Goal: Answer question/provide support: Share knowledge or assist other users

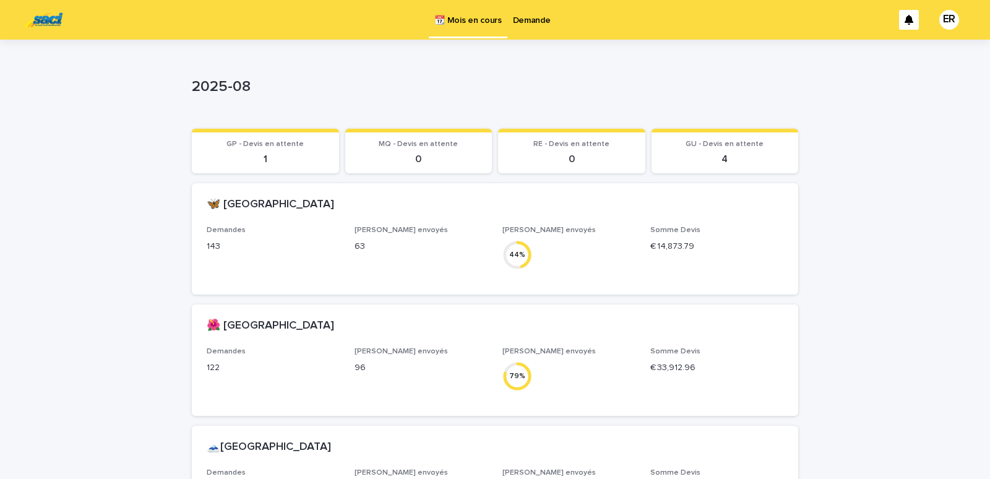
click at [535, 19] on p "Demande" at bounding box center [532, 13] width 38 height 26
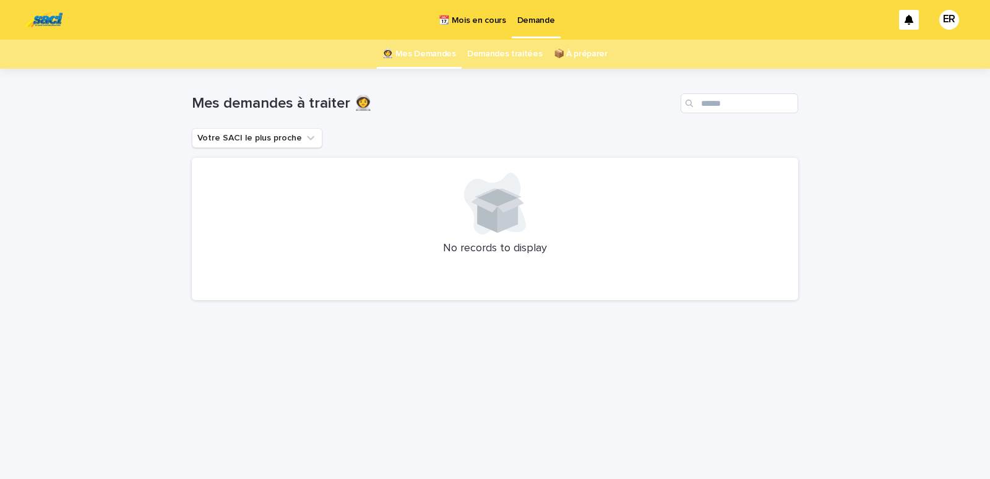
click at [480, 12] on p "📆 Mois en cours" at bounding box center [472, 13] width 67 height 26
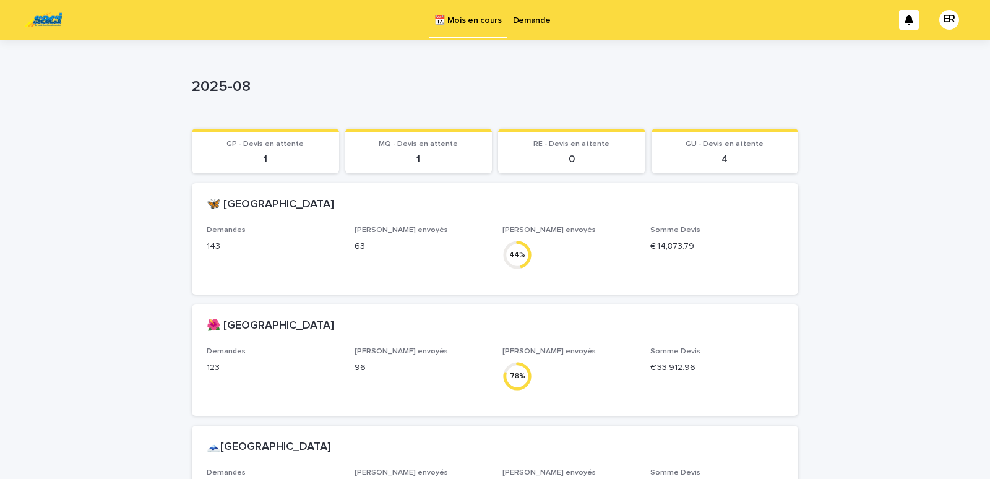
click at [527, 20] on p "Demande" at bounding box center [532, 13] width 38 height 26
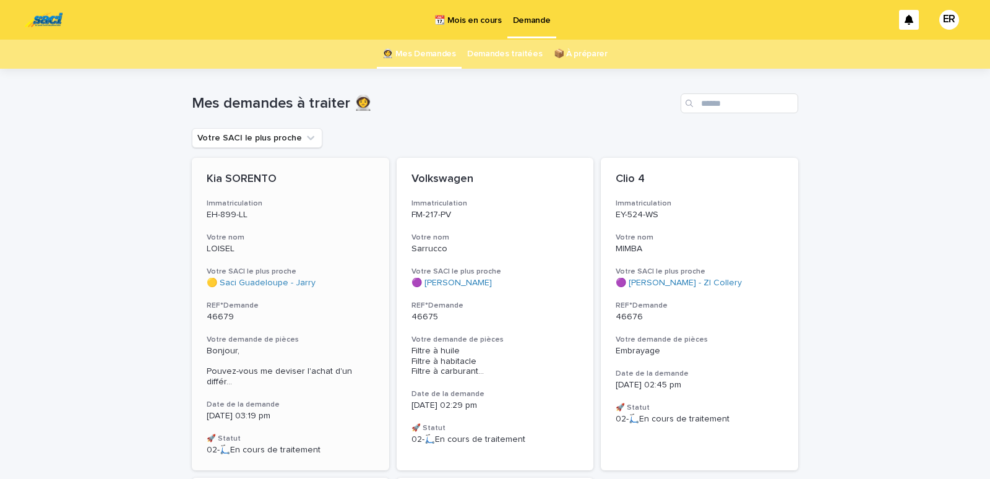
click at [259, 242] on div "LOISEL" at bounding box center [291, 247] width 168 height 13
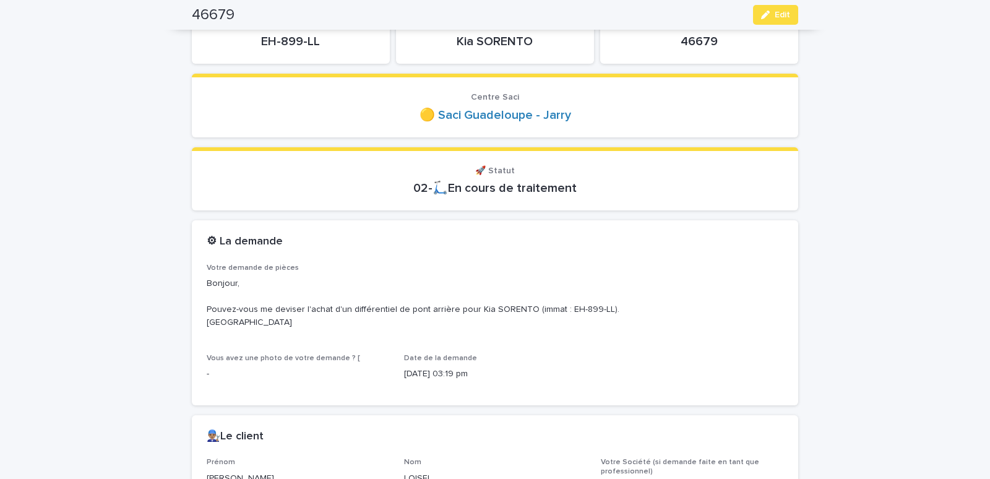
scroll to position [368, 0]
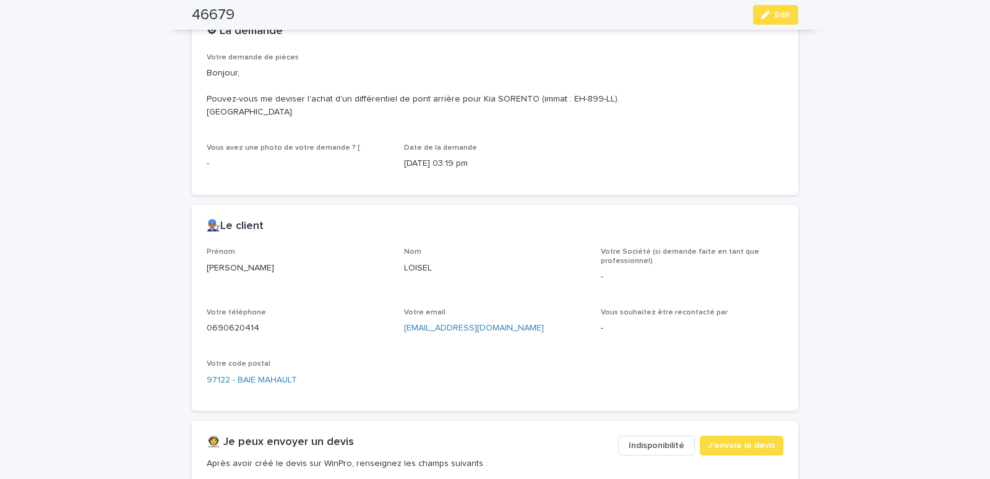
click at [656, 443] on span "Indisponibilité" at bounding box center [657, 446] width 56 height 12
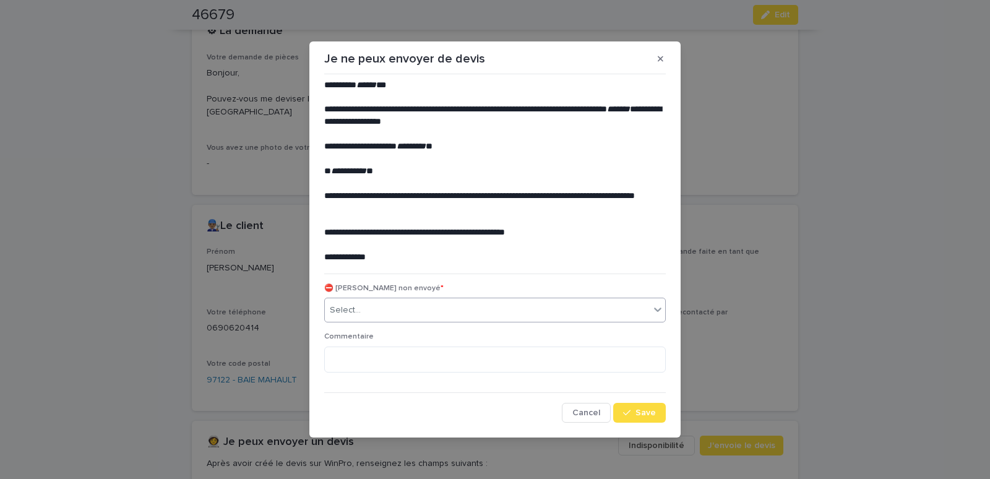
click at [375, 307] on div "Select..." at bounding box center [487, 310] width 325 height 20
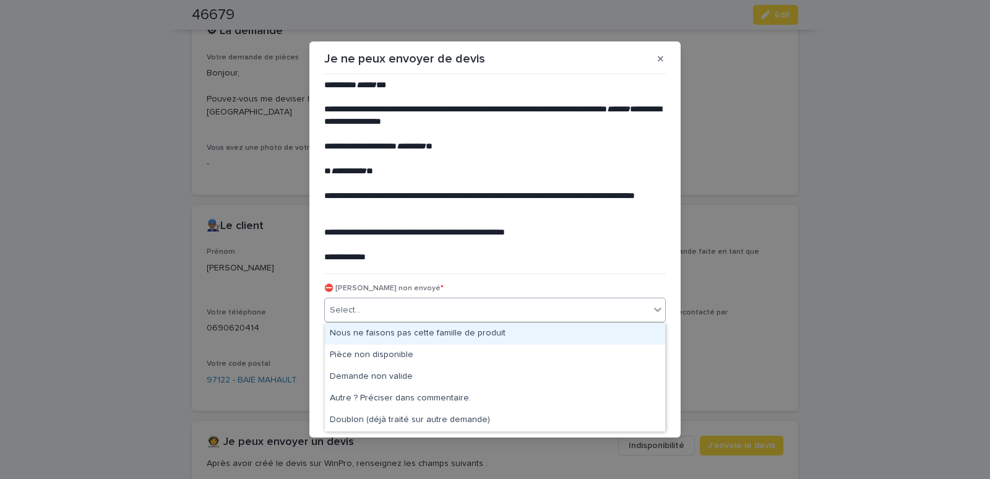
click at [378, 336] on div "Nous ne faisons pas cette famille de produit" at bounding box center [495, 334] width 340 height 22
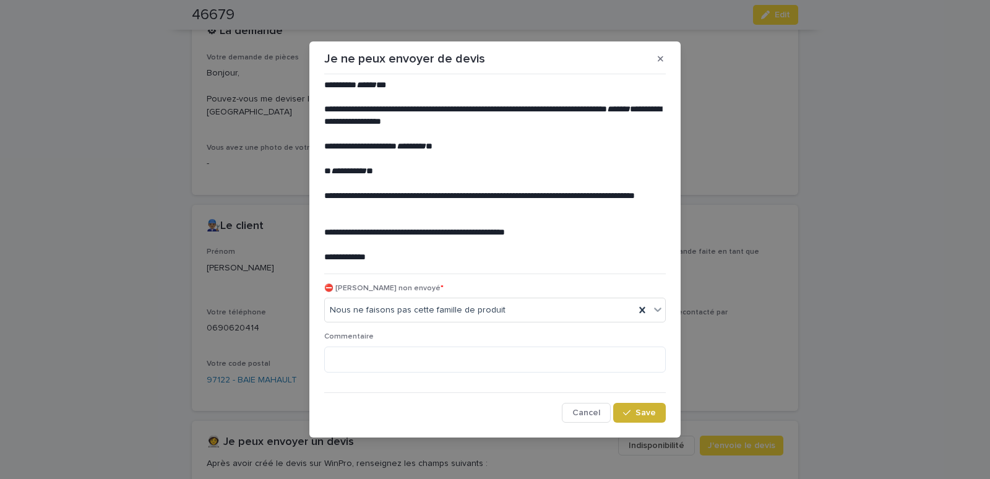
click at [636, 416] on button "Save" at bounding box center [639, 413] width 53 height 20
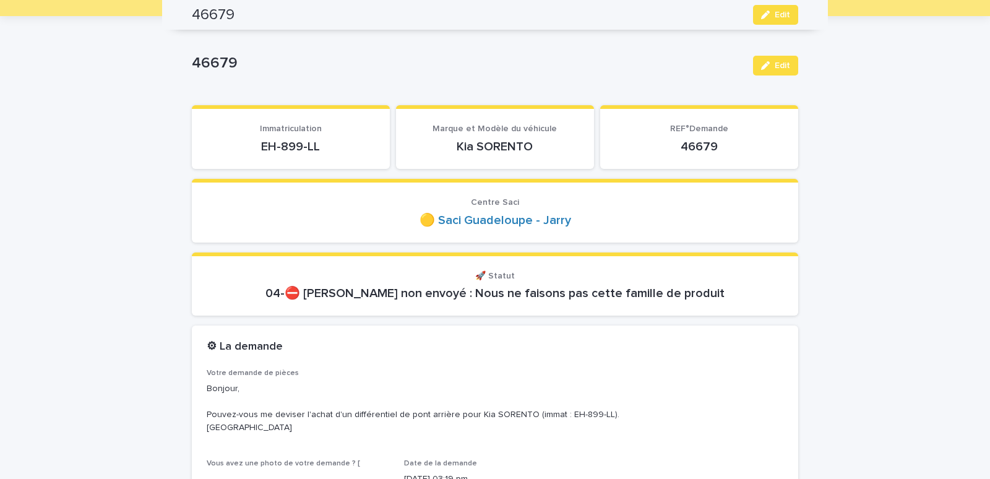
scroll to position [0, 0]
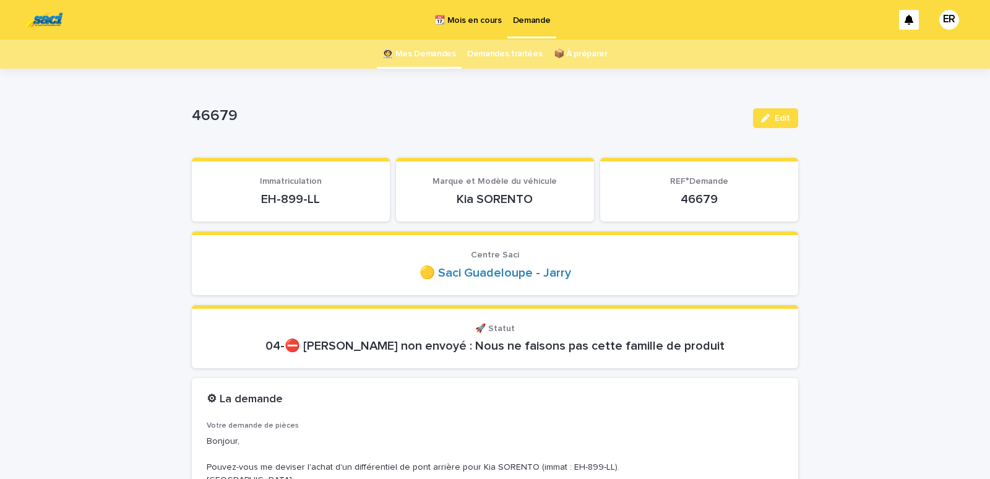
click at [423, 56] on link "👩‍🚀 Mes Demandes" at bounding box center [420, 54] width 74 height 29
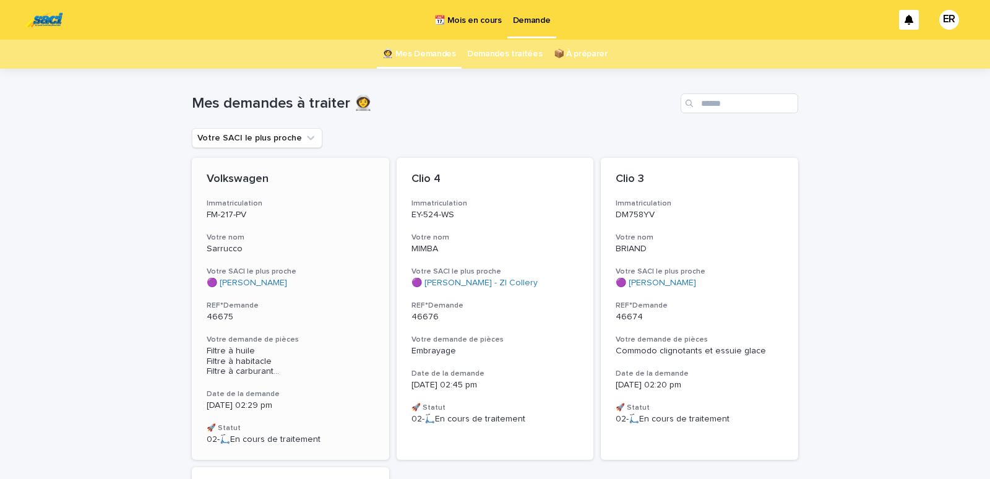
click at [274, 213] on p "FM-217-PV" at bounding box center [291, 215] width 168 height 11
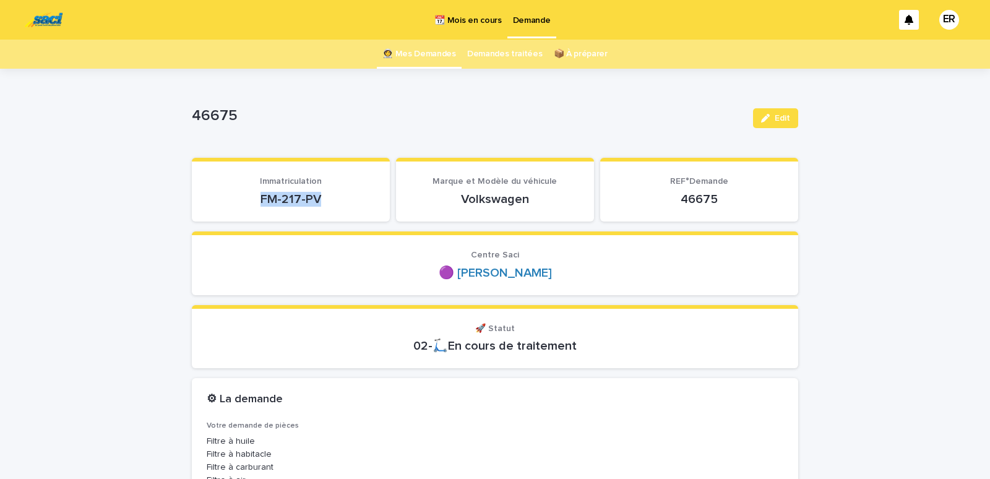
drag, startPoint x: 255, startPoint y: 205, endPoint x: 339, endPoint y: 198, distance: 84.5
click at [339, 199] on p "FM-217-PV" at bounding box center [291, 199] width 168 height 15
copy p "FM-217-PV"
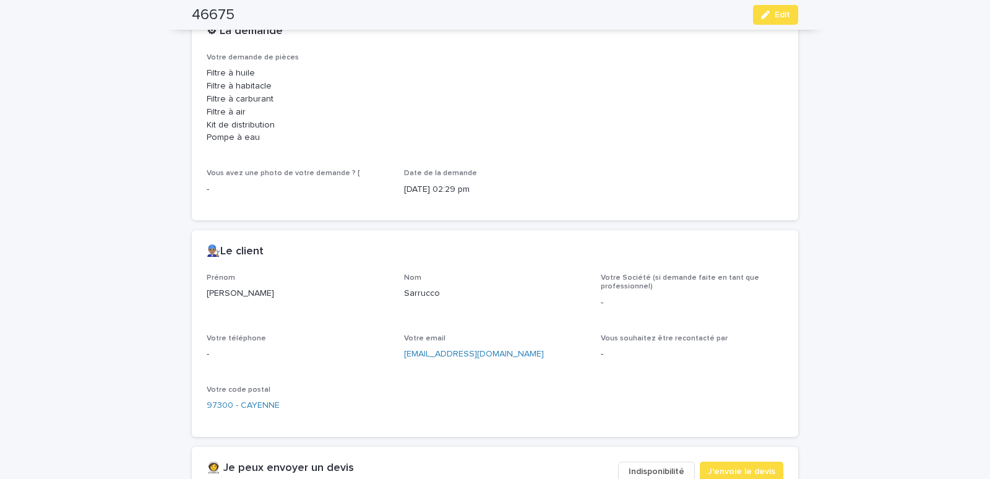
scroll to position [474, 0]
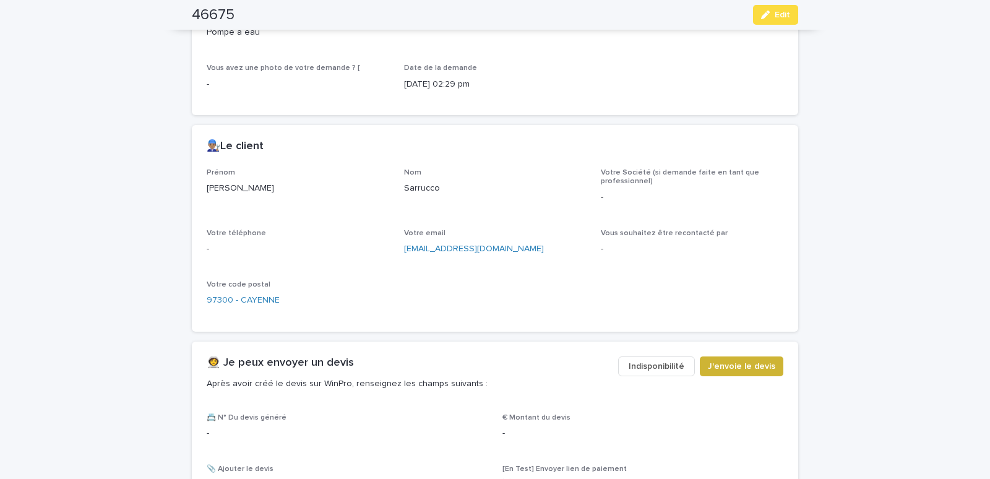
click at [738, 363] on span "J'envoie le devis" at bounding box center [741, 366] width 67 height 12
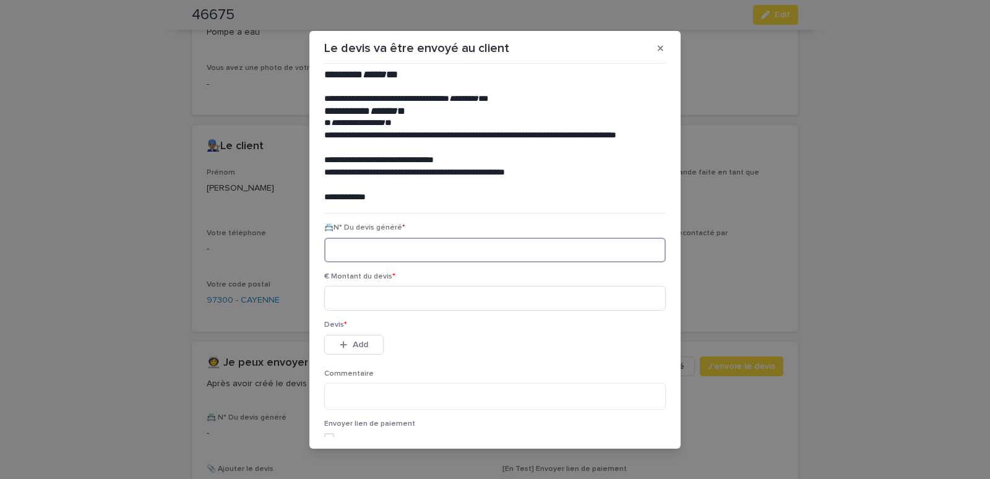
click at [336, 248] on input at bounding box center [495, 250] width 342 height 25
paste input "********"
type input "********"
click at [361, 299] on input at bounding box center [495, 298] width 342 height 25
type input "******"
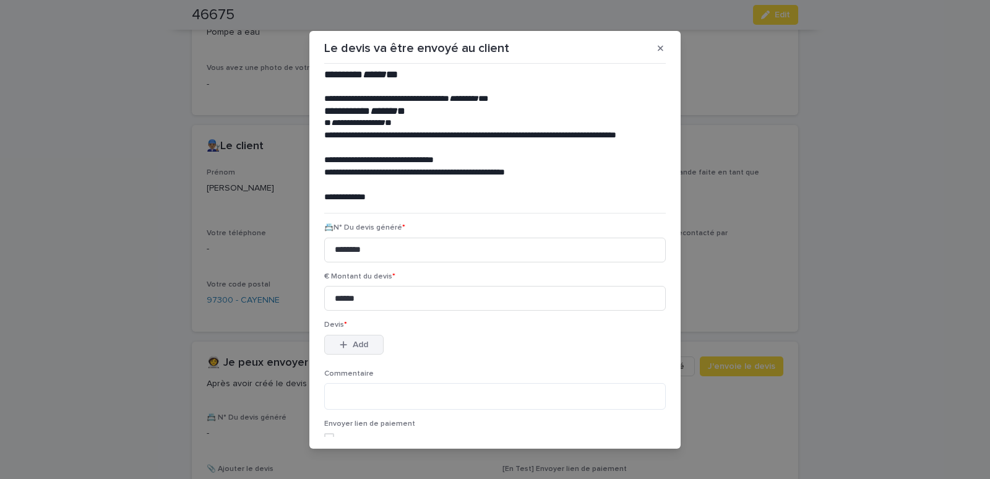
click at [345, 342] on div "button" at bounding box center [346, 344] width 12 height 9
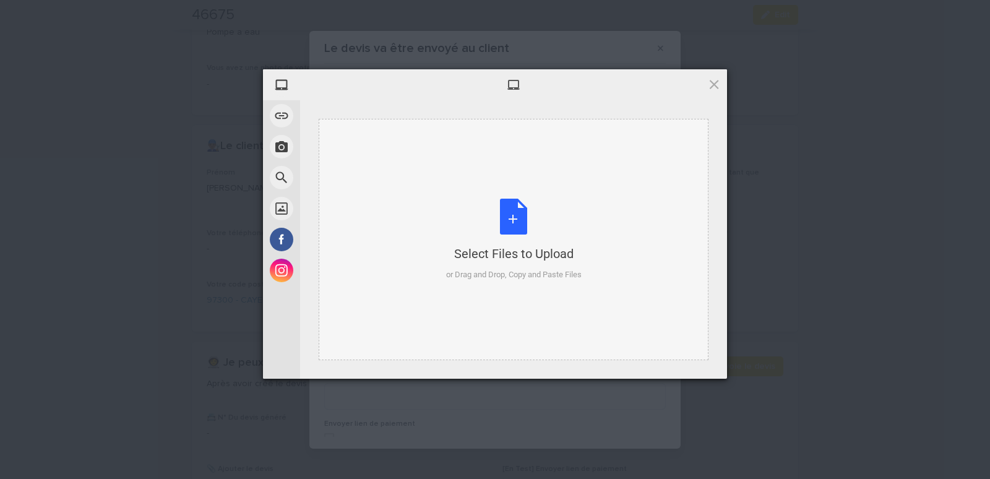
click at [362, 157] on div "Select Files to Upload or Drag and Drop, Copy and Paste Files" at bounding box center [514, 239] width 390 height 241
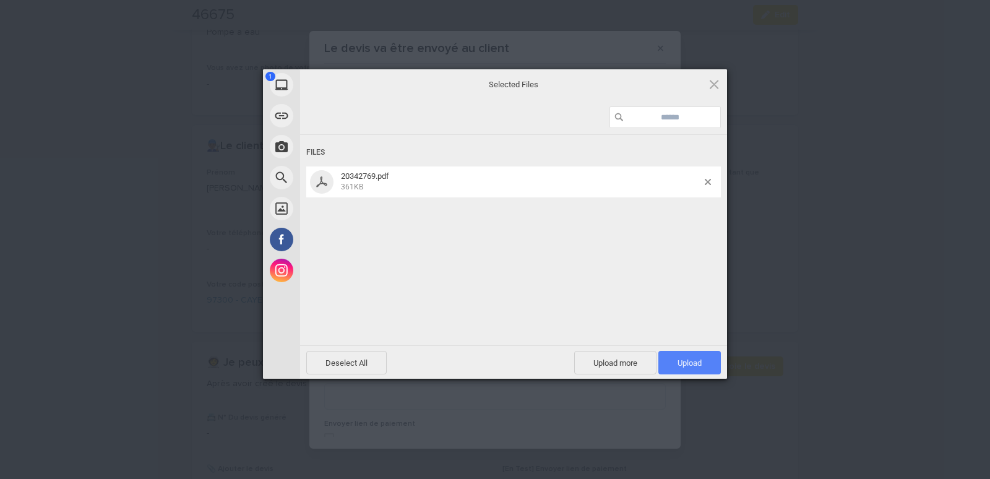
click at [704, 365] on span "Upload 1" at bounding box center [690, 363] width 63 height 24
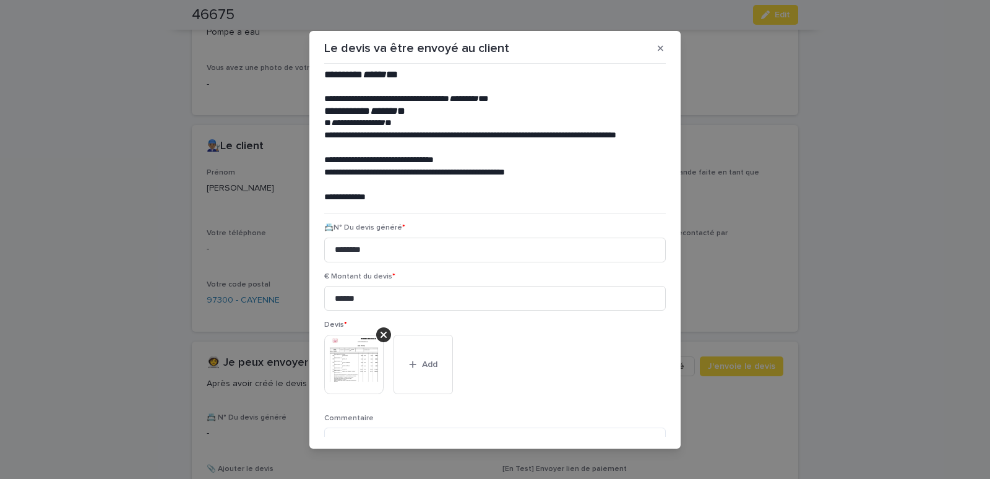
scroll to position [101, 0]
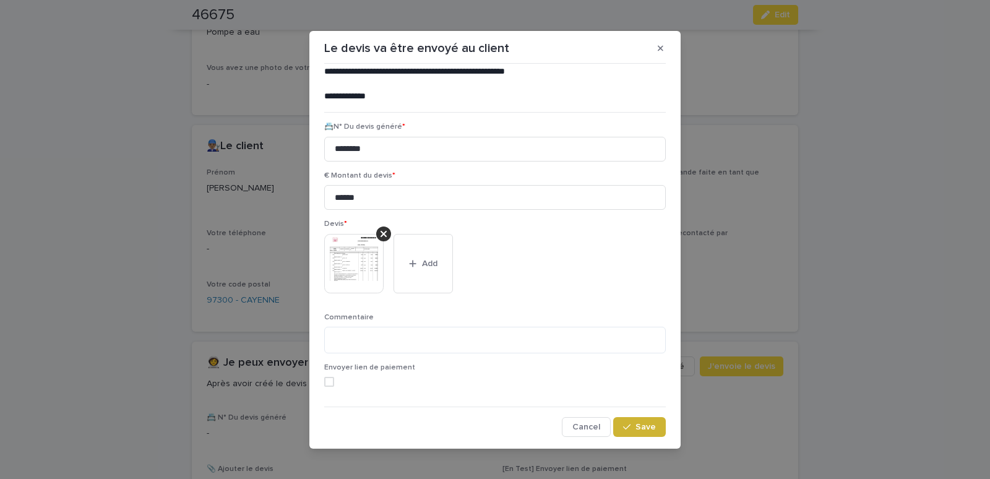
click at [647, 425] on button "Save" at bounding box center [639, 427] width 53 height 20
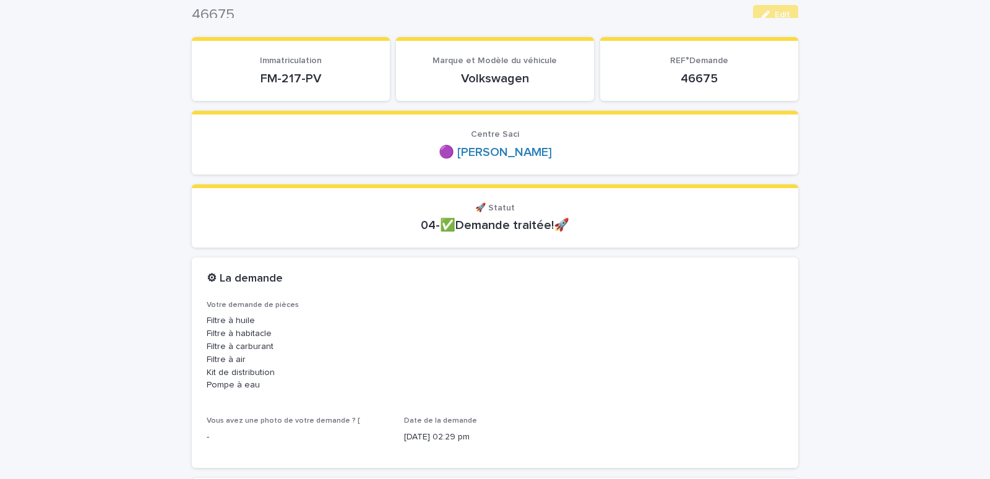
scroll to position [0, 0]
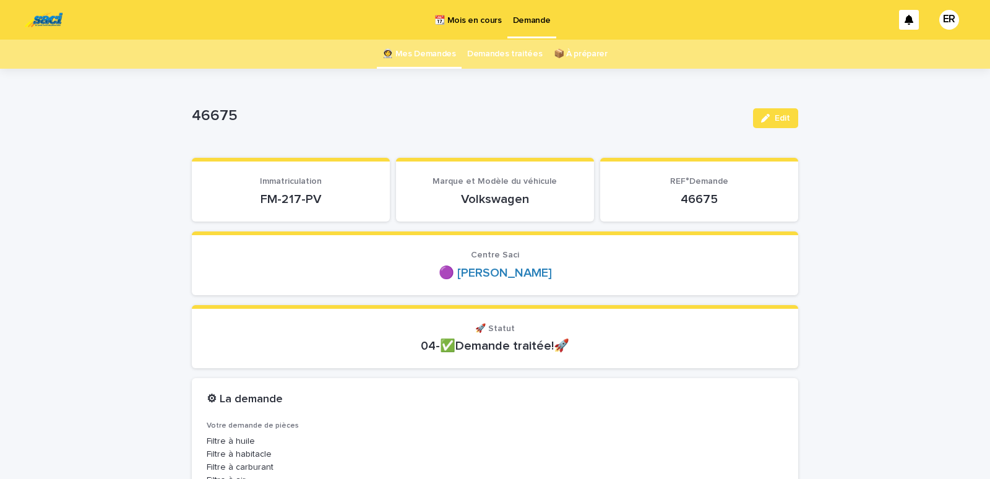
click at [412, 51] on link "👩‍🚀 Mes Demandes" at bounding box center [420, 54] width 74 height 29
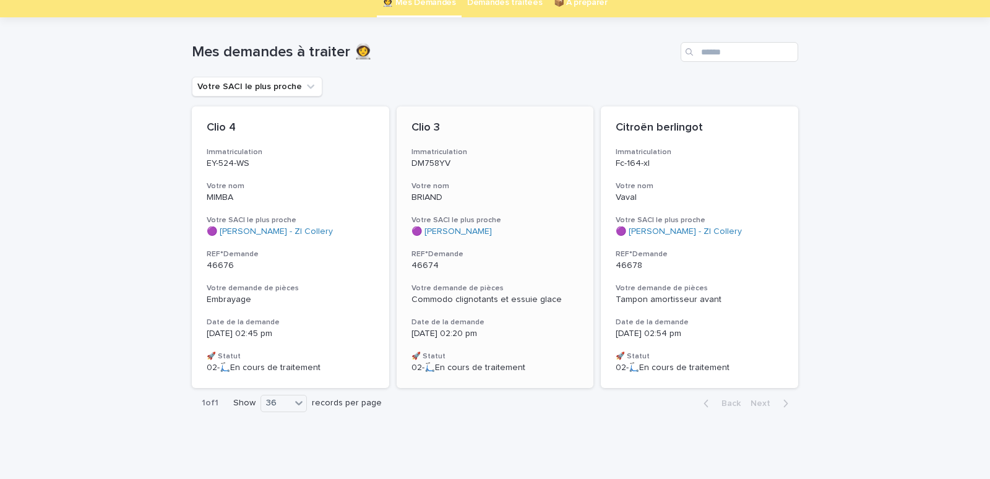
scroll to position [53, 0]
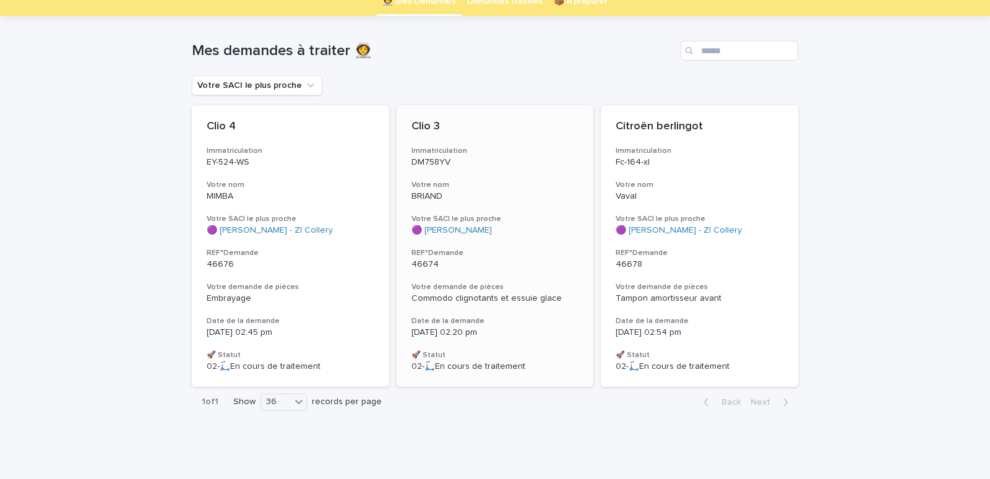
click at [475, 194] on p "BRIAND" at bounding box center [496, 196] width 168 height 11
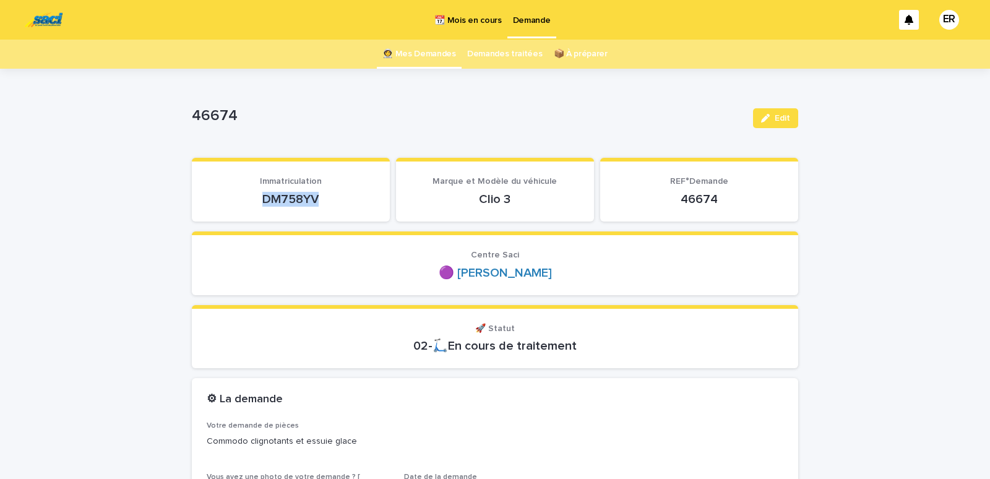
drag, startPoint x: 258, startPoint y: 202, endPoint x: 333, endPoint y: 201, distance: 75.5
click at [333, 201] on p "DM758YV" at bounding box center [291, 199] width 168 height 15
copy p "DM758YV"
